Goal: Information Seeking & Learning: Learn about a topic

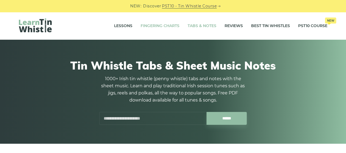
click at [166, 26] on link "Fingering Charts" at bounding box center [160, 26] width 39 height 14
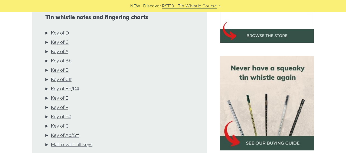
scroll to position [219, 0]
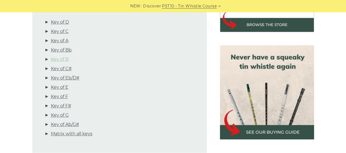
click at [69, 56] on link "Key of B" at bounding box center [60, 59] width 18 height 7
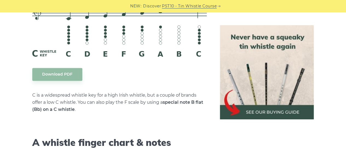
scroll to position [1425, 0]
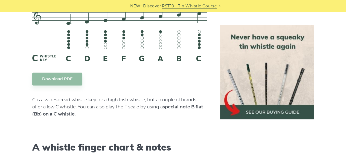
click at [187, 5] on link "PST10 - Tin Whistle Course" at bounding box center [189, 6] width 55 height 6
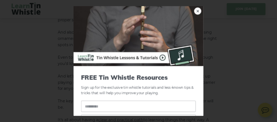
scroll to position [219, 0]
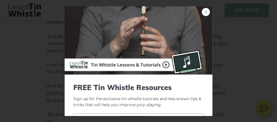
drag, startPoint x: 273, startPoint y: 1, endPoint x: 202, endPoint y: 11, distance: 71.6
click at [202, 11] on link "×" at bounding box center [206, 12] width 8 height 8
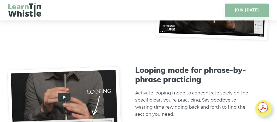
scroll to position [1533, 0]
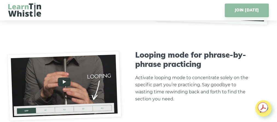
click at [64, 81] on img at bounding box center [64, 86] width 114 height 70
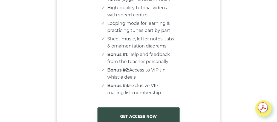
scroll to position [3350, 0]
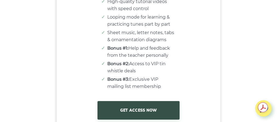
drag, startPoint x: 67, startPoint y: 0, endPoint x: 25, endPoint y: 42, distance: 59.2
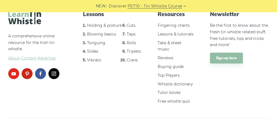
scroll to position [787, 0]
